Goal: Information Seeking & Learning: Learn about a topic

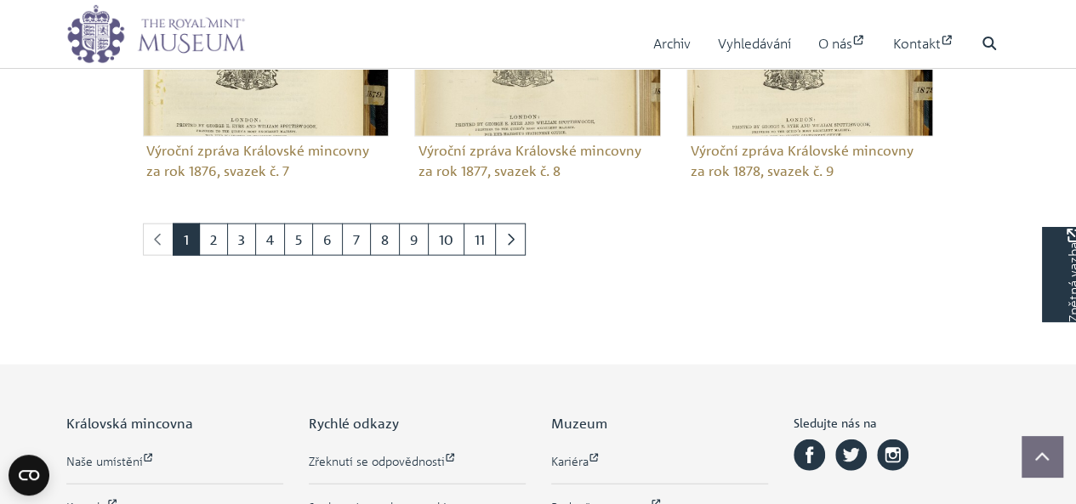
scroll to position [1818, 0]
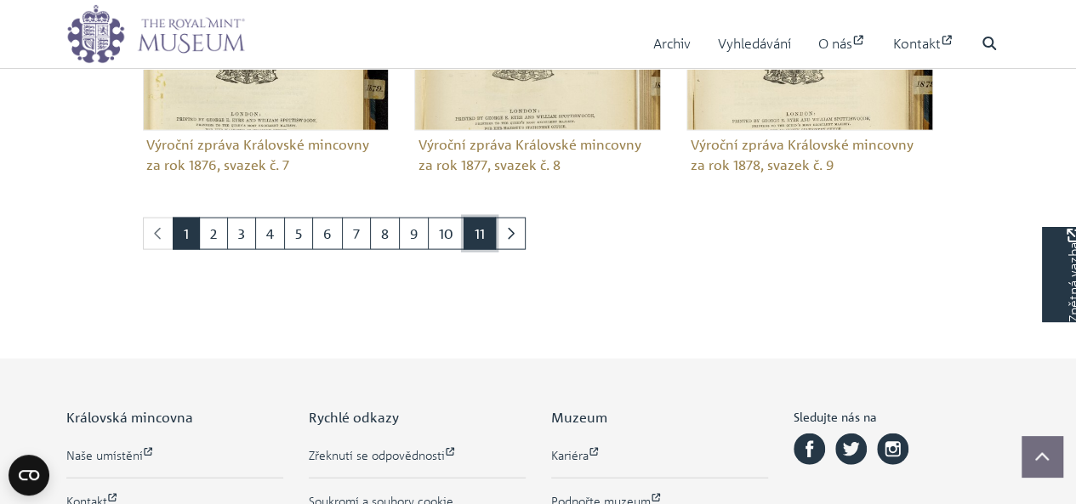
click at [475, 225] on font "11" at bounding box center [480, 233] width 10 height 17
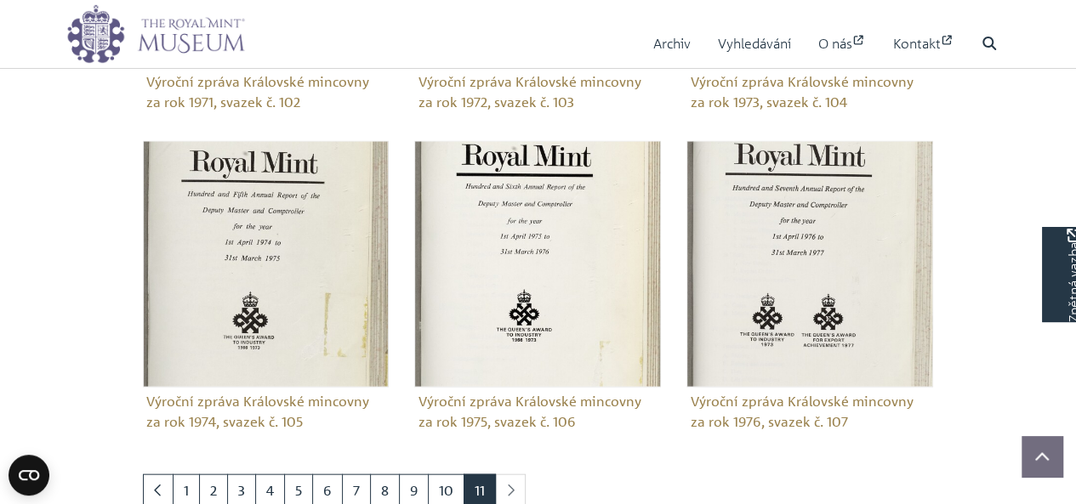
scroll to position [1634, 0]
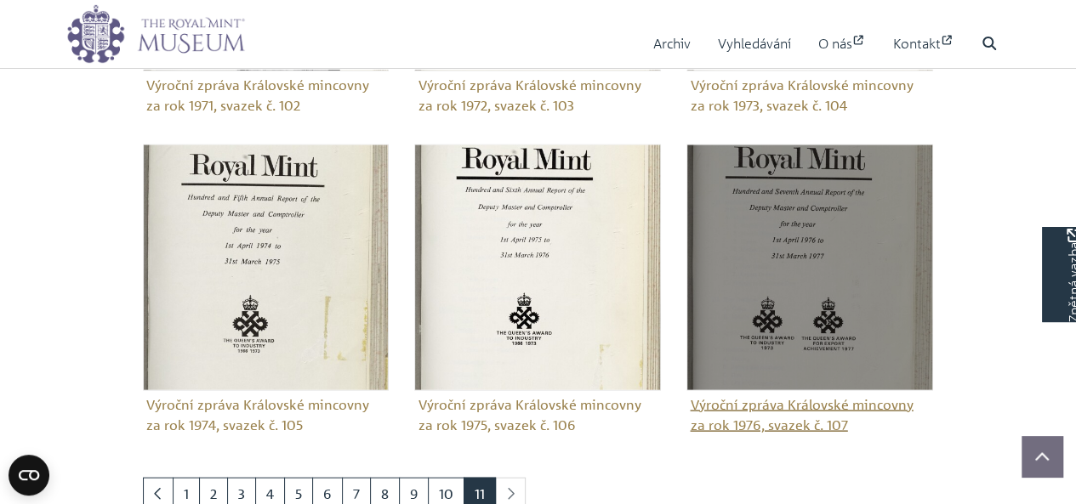
click at [820, 285] on img "Podkolekce" at bounding box center [810, 268] width 247 height 247
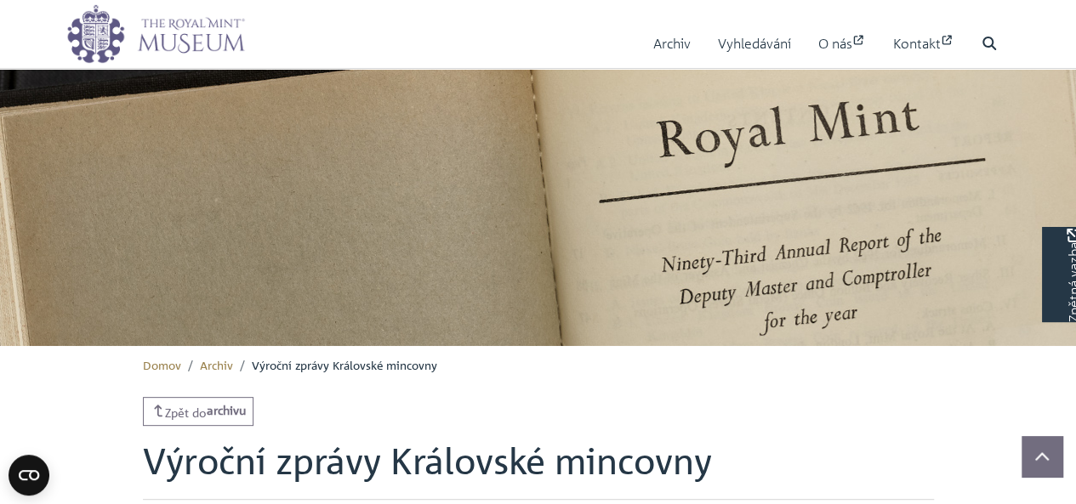
scroll to position [114, 0]
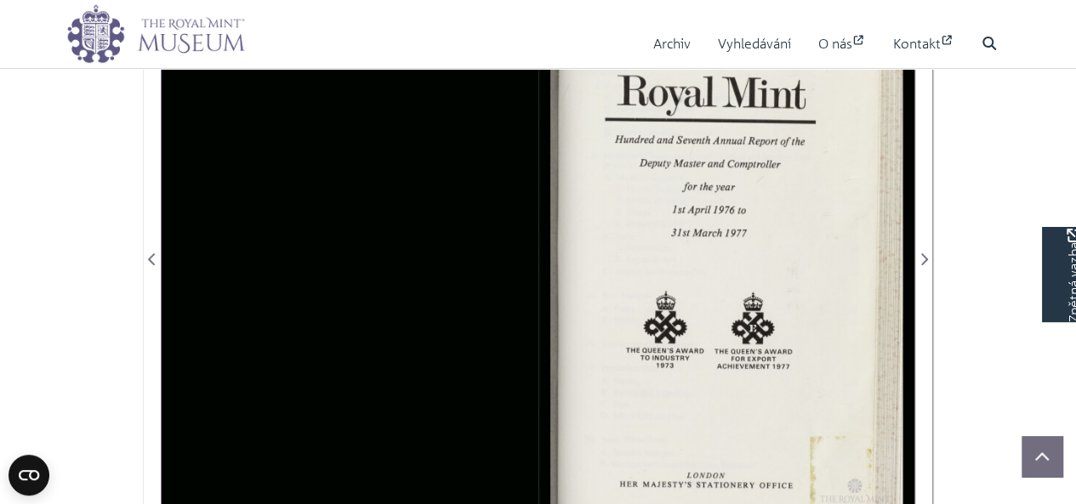
scroll to position [390, 0]
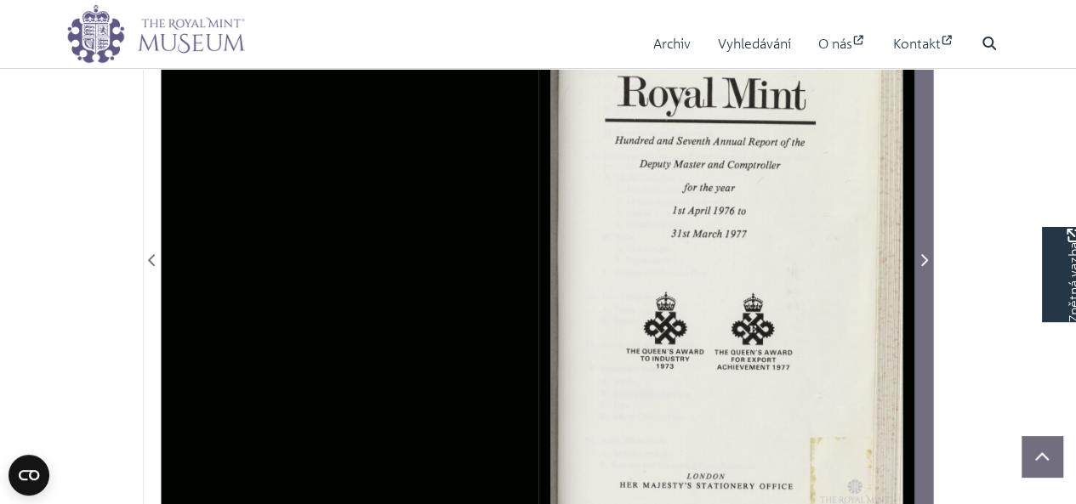
click at [927, 258] on icon "Další stránka" at bounding box center [924, 260] width 7 height 12
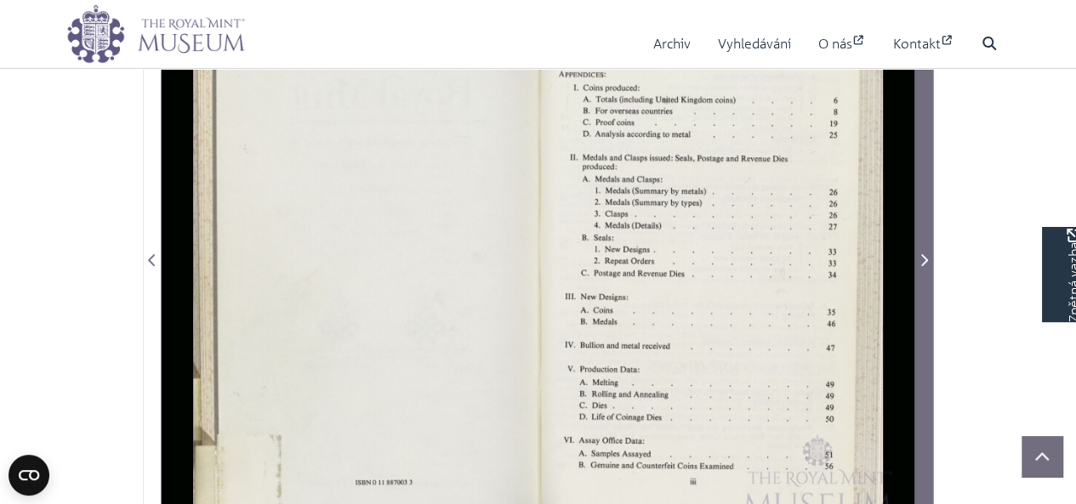
click at [922, 255] on icon "Další stránka" at bounding box center [924, 261] width 9 height 14
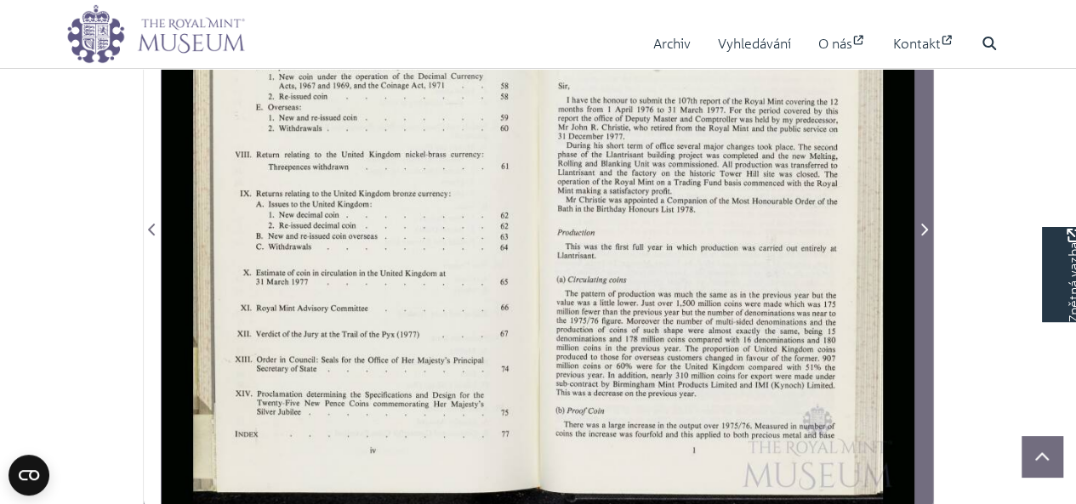
scroll to position [420, 0]
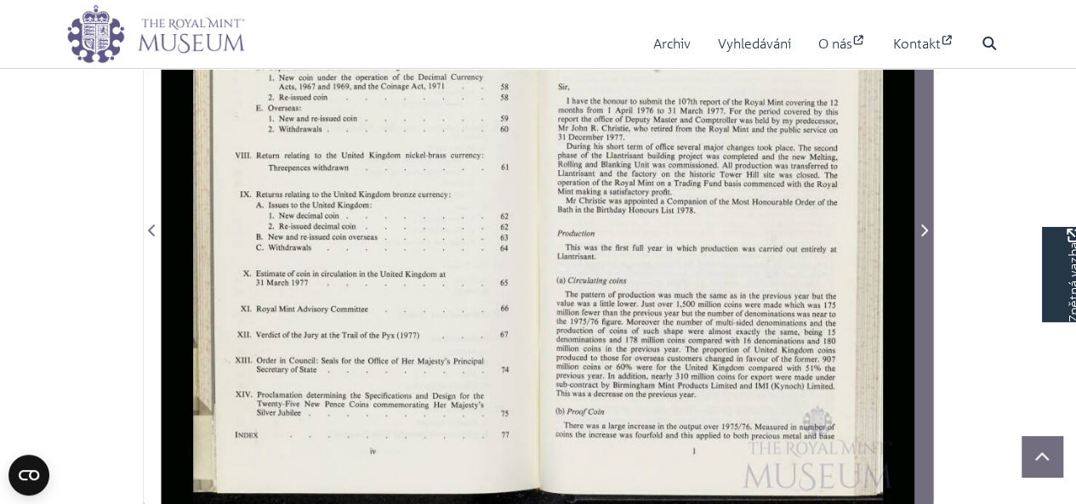
click at [920, 231] on icon "Další stránka" at bounding box center [924, 231] width 9 height 14
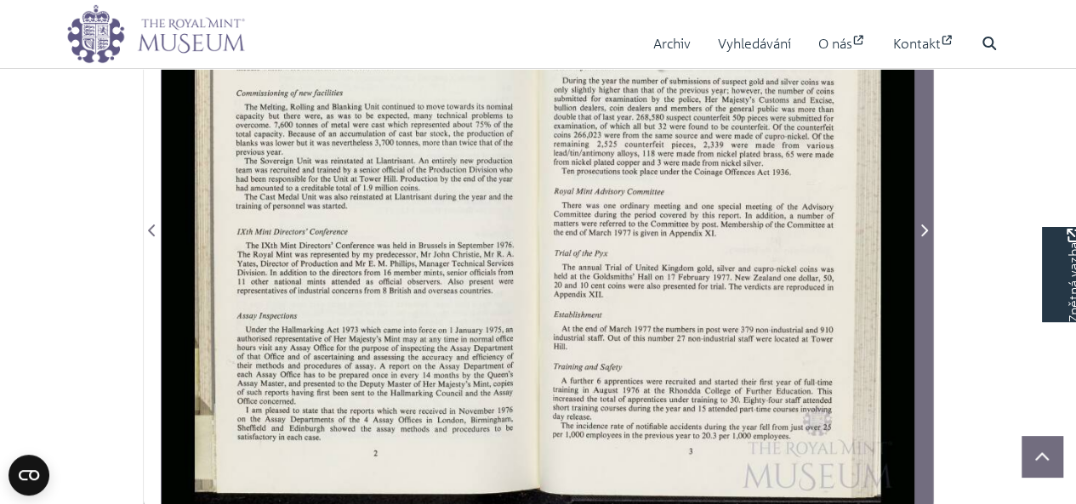
click at [920, 228] on icon "Další stránka" at bounding box center [924, 231] width 9 height 14
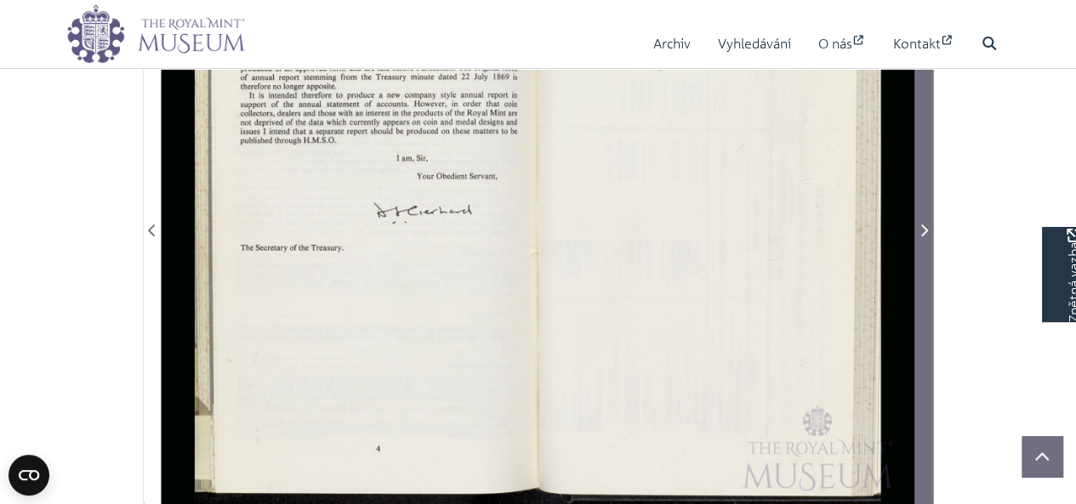
click at [922, 225] on icon "Další stránka" at bounding box center [924, 231] width 9 height 14
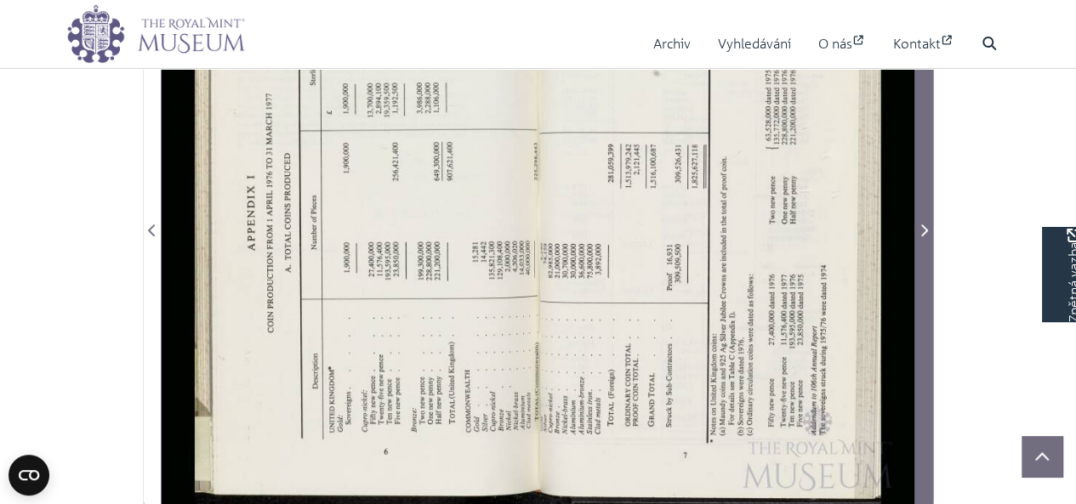
click at [918, 228] on span "Další stránka" at bounding box center [923, 230] width 17 height 20
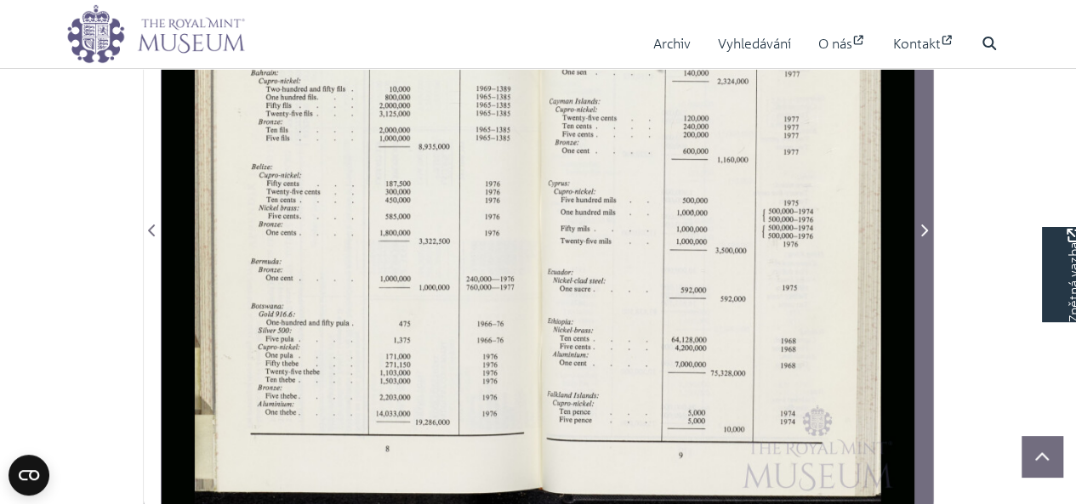
click at [920, 225] on icon "Další stránka" at bounding box center [924, 231] width 9 height 14
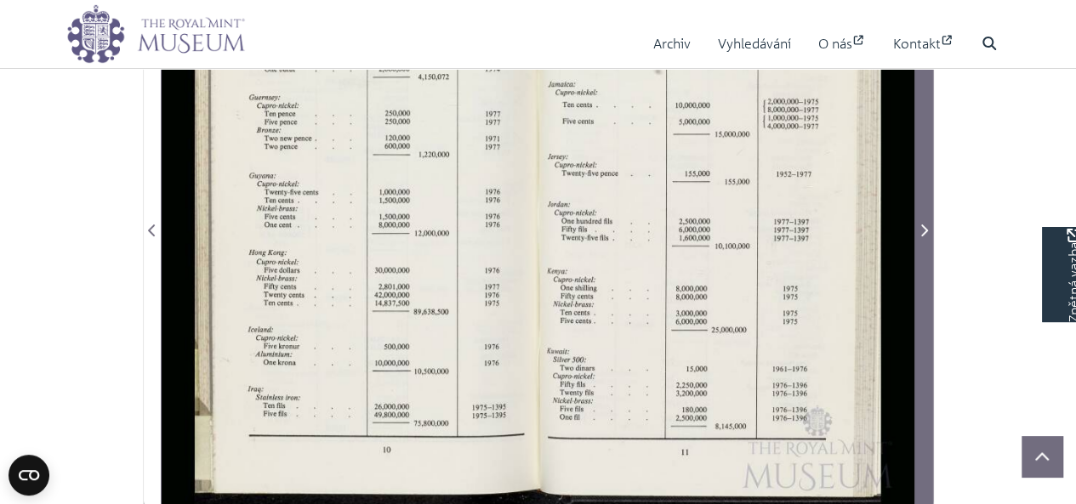
click at [916, 225] on span "Další stránka" at bounding box center [923, 230] width 17 height 20
